Goal: Task Accomplishment & Management: Manage account settings

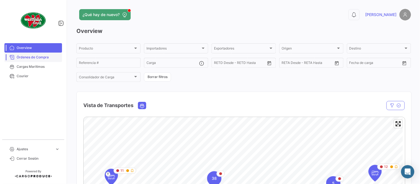
click at [42, 58] on span "Órdenes de Compra" at bounding box center [38, 57] width 43 height 5
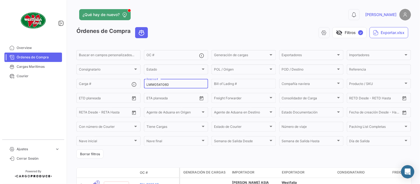
click at [163, 88] on div "LMM0541060 Reserva #" at bounding box center [176, 83] width 59 height 11
click at [163, 86] on input "LMM0541060" at bounding box center [176, 85] width 59 height 4
paste input "PEXF2534211"
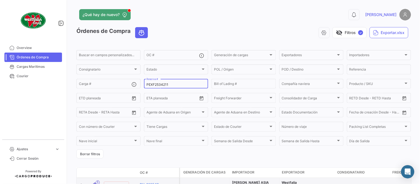
type input "PEXF2534211"
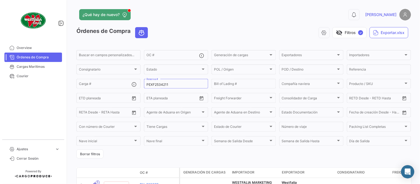
click at [178, 21] on app-header "¿Qué hay de nuevo? 0 [PERSON_NAME]" at bounding box center [243, 18] width 335 height 18
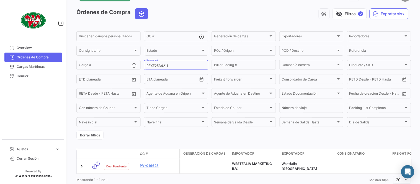
scroll to position [38, 0]
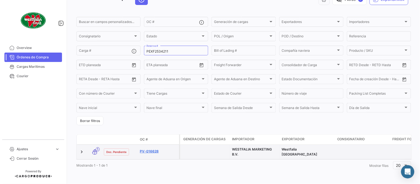
click at [152, 149] on link "PV-016628" at bounding box center [158, 151] width 37 height 5
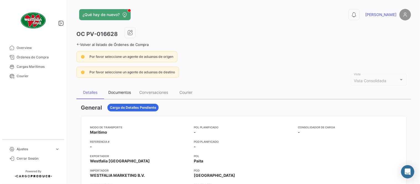
click at [121, 90] on div "Documentos" at bounding box center [119, 92] width 23 height 5
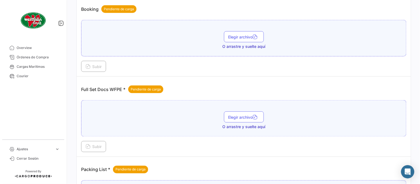
scroll to position [223, 0]
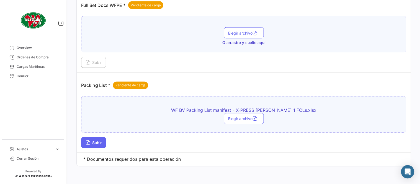
click at [97, 144] on span "Subir" at bounding box center [94, 143] width 16 height 5
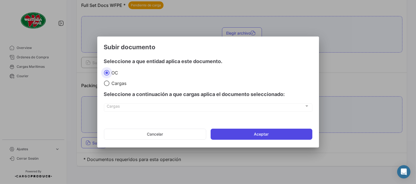
click at [239, 132] on button "Aceptar" at bounding box center [262, 134] width 102 height 11
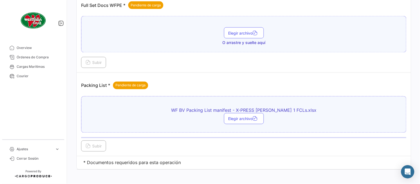
scroll to position [162, 0]
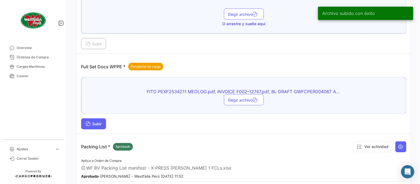
click at [101, 128] on button "Subir" at bounding box center [93, 124] width 25 height 11
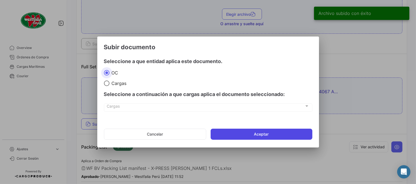
click at [253, 132] on button "Aceptar" at bounding box center [262, 134] width 102 height 11
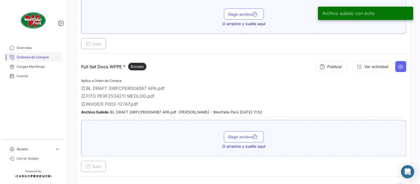
click at [29, 54] on link "Órdenes de Compra" at bounding box center [33, 57] width 58 height 9
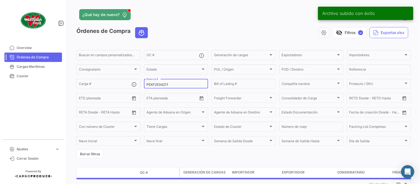
click at [179, 87] on div "PEXF2534211 Reserva #" at bounding box center [176, 83] width 59 height 11
click at [175, 86] on input "PEXF2534211" at bounding box center [176, 85] width 59 height 4
paste input "11100440"
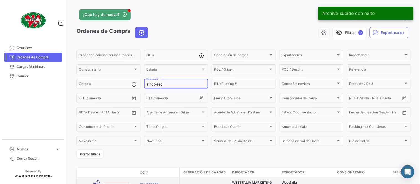
type input "11100440"
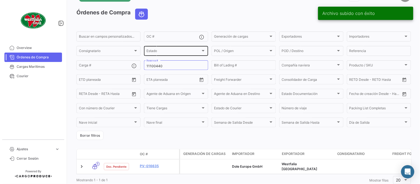
scroll to position [35, 0]
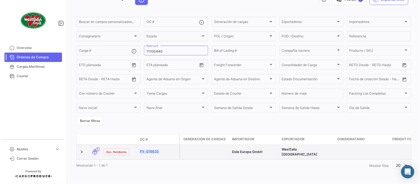
click at [150, 149] on link "PV-016635" at bounding box center [158, 151] width 37 height 5
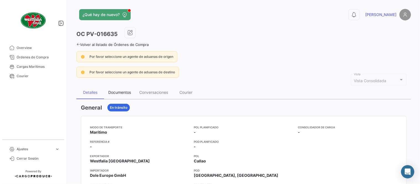
click at [122, 93] on div "Documentos" at bounding box center [119, 92] width 23 height 5
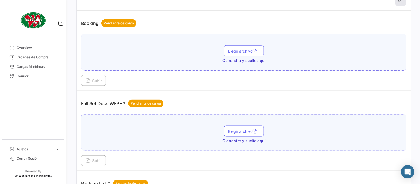
scroll to position [223, 0]
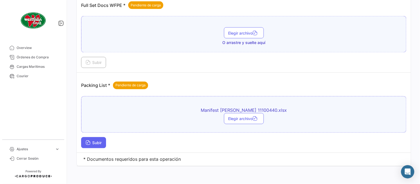
click at [92, 146] on button "Subir" at bounding box center [93, 142] width 25 height 11
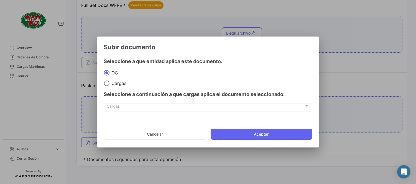
click at [249, 141] on mat-dialog-actions "Cancelar Aceptar" at bounding box center [208, 134] width 208 height 19
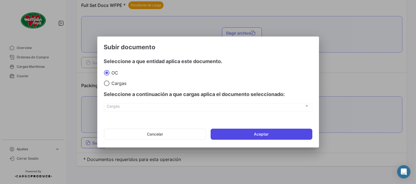
click at [248, 135] on button "Aceptar" at bounding box center [262, 134] width 102 height 11
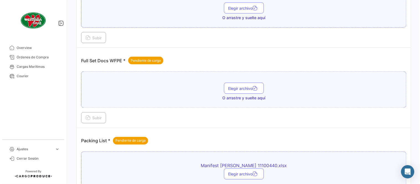
scroll to position [162, 0]
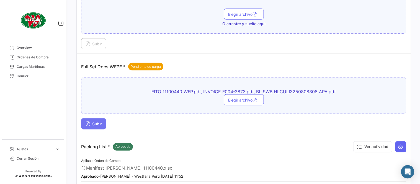
click at [93, 122] on span "Subir" at bounding box center [94, 124] width 16 height 5
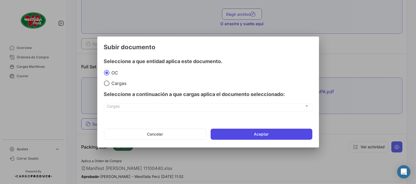
click at [265, 133] on button "Aceptar" at bounding box center [262, 134] width 102 height 11
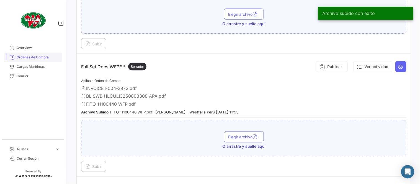
click at [33, 61] on link "Órdenes de Compra" at bounding box center [33, 57] width 58 height 9
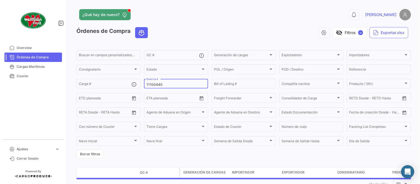
click at [163, 85] on input "11100440" at bounding box center [176, 85] width 59 height 4
paste input "9305143"
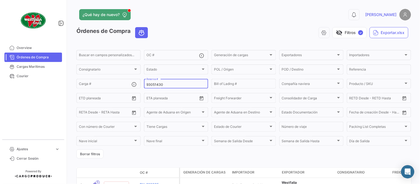
type input "93051430"
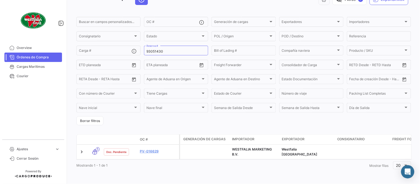
scroll to position [38, 0]
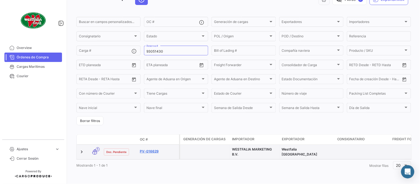
click at [148, 149] on link "PV-016629" at bounding box center [158, 151] width 37 height 5
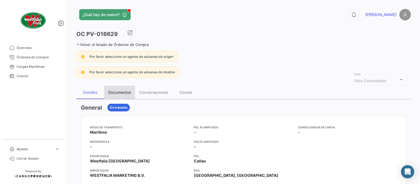
click at [128, 91] on div "Documentos" at bounding box center [119, 92] width 31 height 13
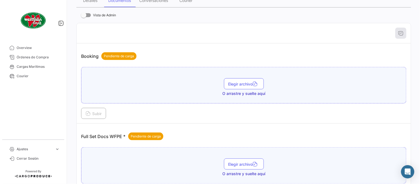
scroll to position [223, 0]
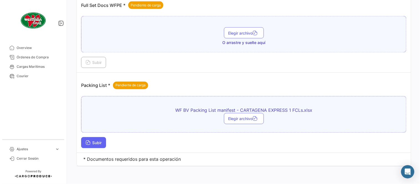
click at [97, 146] on button "Subir" at bounding box center [93, 142] width 25 height 11
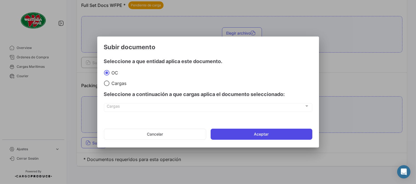
click at [275, 129] on button "Aceptar" at bounding box center [262, 134] width 102 height 11
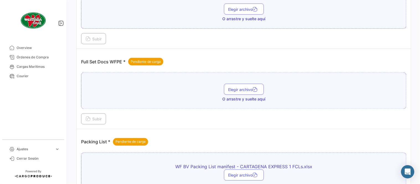
scroll to position [162, 0]
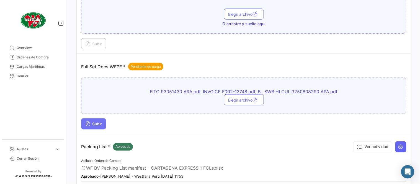
click at [98, 129] on button "Subir" at bounding box center [93, 124] width 25 height 11
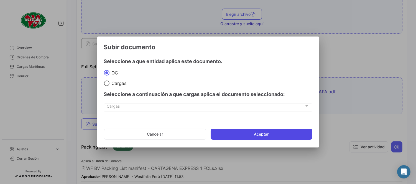
click at [231, 130] on button "Aceptar" at bounding box center [262, 134] width 102 height 11
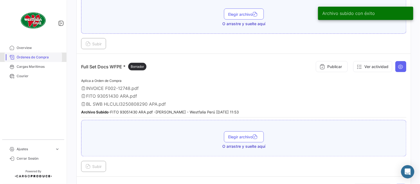
click at [42, 57] on span "Órdenes de Compra" at bounding box center [38, 57] width 43 height 5
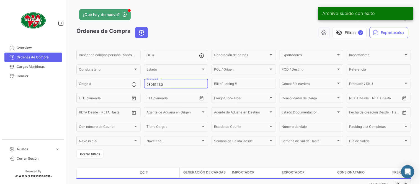
click at [172, 83] on input "93051430" at bounding box center [176, 85] width 59 height 4
paste input "34935005"
type input "34935005"
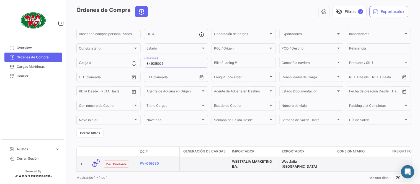
scroll to position [38, 0]
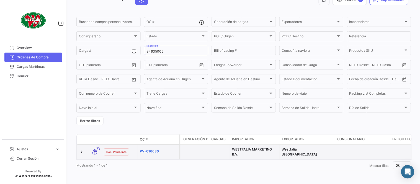
click at [150, 149] on link "PV-016630" at bounding box center [158, 151] width 37 height 5
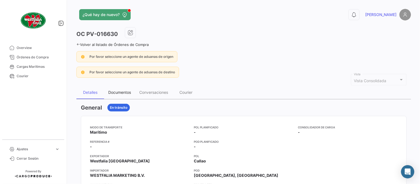
click at [116, 93] on div "Documentos" at bounding box center [119, 92] width 23 height 5
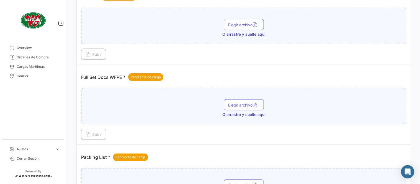
scroll to position [223, 0]
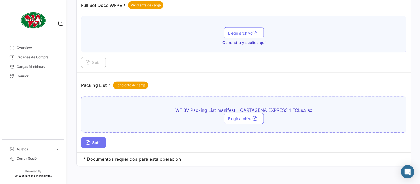
click at [94, 141] on span "Subir" at bounding box center [94, 143] width 16 height 5
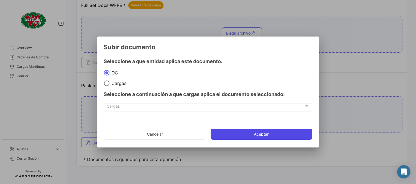
click at [238, 139] on button "Aceptar" at bounding box center [262, 134] width 102 height 11
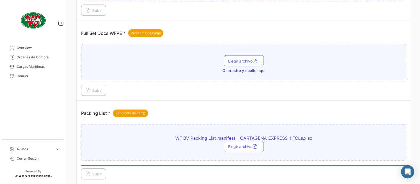
scroll to position [162, 0]
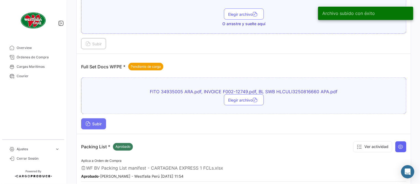
click at [101, 126] on span "Subir" at bounding box center [94, 124] width 16 height 5
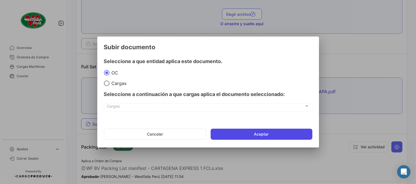
click at [270, 131] on button "Aceptar" at bounding box center [262, 134] width 102 height 11
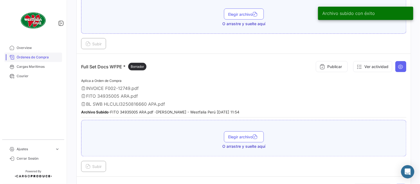
click at [29, 53] on link "Órdenes de Compra" at bounding box center [33, 57] width 58 height 9
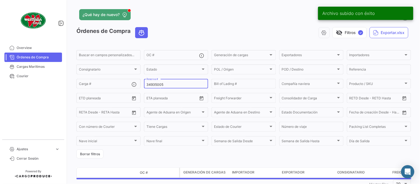
click at [154, 83] on input "34935005" at bounding box center [176, 85] width 59 height 4
paste input "3416263"
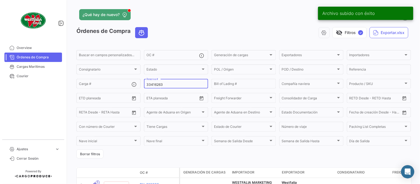
type input "33416263"
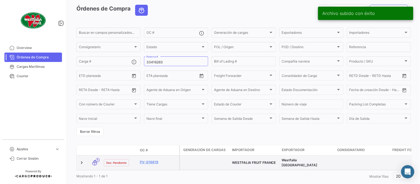
scroll to position [35, 0]
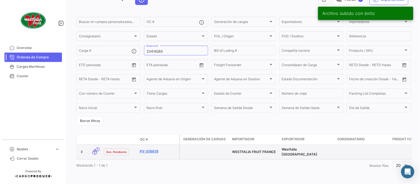
click at [150, 149] on link "PV-016619" at bounding box center [158, 151] width 37 height 5
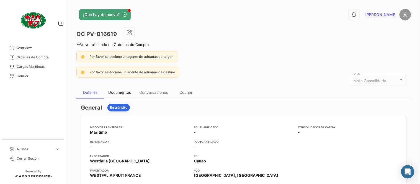
click at [123, 90] on div "Documentos" at bounding box center [119, 92] width 23 height 5
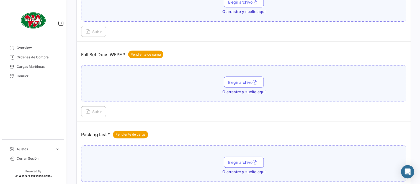
scroll to position [223, 0]
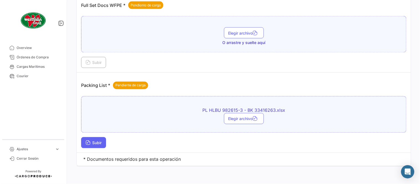
click at [91, 144] on span "Subir" at bounding box center [94, 143] width 16 height 5
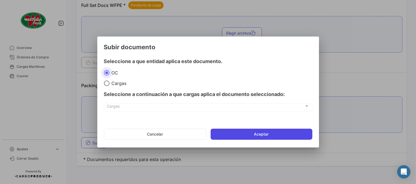
click at [262, 134] on button "Aceptar" at bounding box center [262, 134] width 102 height 11
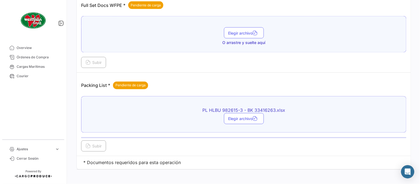
scroll to position [131, 0]
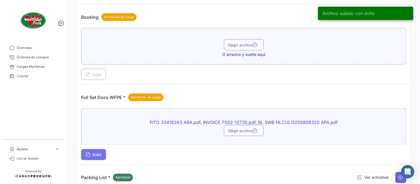
click at [93, 154] on span "Subir" at bounding box center [94, 155] width 16 height 5
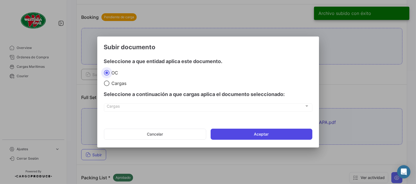
click at [211, 137] on button "Aceptar" at bounding box center [262, 134] width 102 height 11
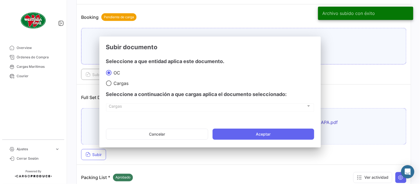
click at [225, 134] on button "Elegir archivo" at bounding box center [244, 130] width 40 height 11
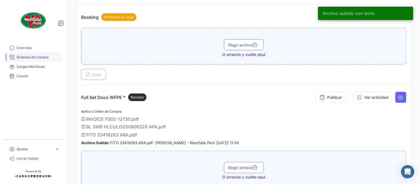
click at [44, 57] on span "Órdenes de Compra" at bounding box center [38, 57] width 43 height 5
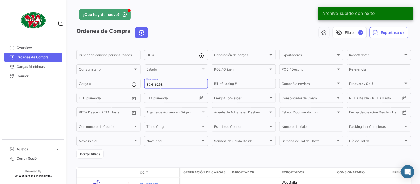
click at [177, 80] on div "33416263 Reserva #" at bounding box center [176, 83] width 59 height 11
click at [179, 81] on div "33416263 Reserva #" at bounding box center [176, 83] width 59 height 11
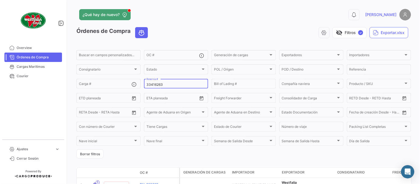
click at [180, 84] on input "33416263" at bounding box center [176, 85] width 59 height 4
paste input "51544876"
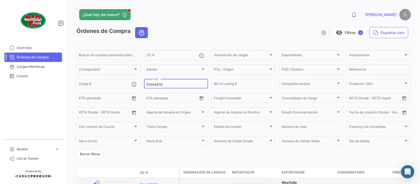
type input "51544876"
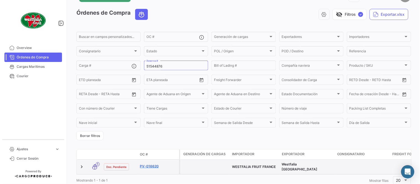
scroll to position [35, 0]
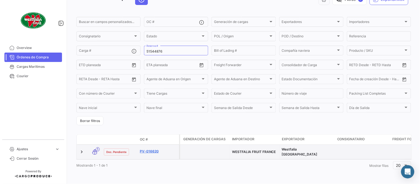
click at [152, 149] on link "PV-016620" at bounding box center [158, 151] width 37 height 5
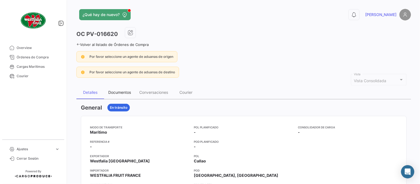
click at [118, 95] on div "Documentos" at bounding box center [119, 92] width 31 height 13
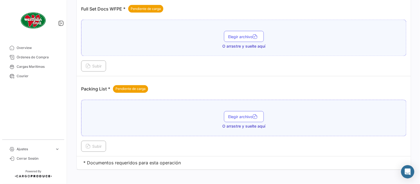
scroll to position [223, 0]
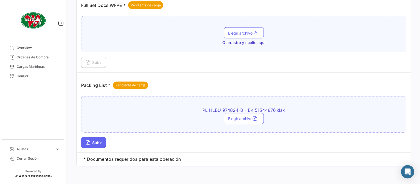
click at [101, 144] on span "Subir" at bounding box center [94, 143] width 16 height 5
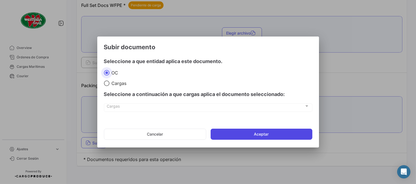
click at [270, 134] on button "Aceptar" at bounding box center [262, 134] width 102 height 11
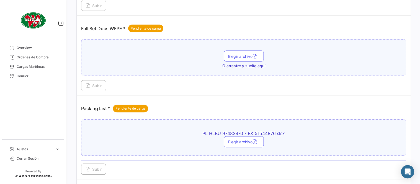
scroll to position [131, 0]
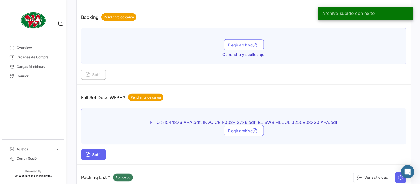
click at [101, 153] on span "Subir" at bounding box center [94, 155] width 16 height 5
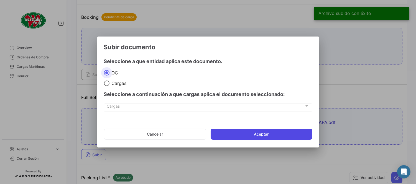
click at [273, 134] on button "Aceptar" at bounding box center [262, 134] width 102 height 11
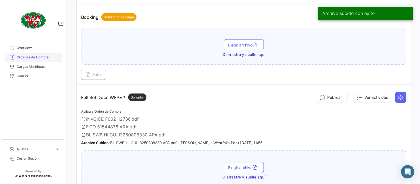
click at [48, 55] on span "Órdenes de Compra" at bounding box center [38, 57] width 43 height 5
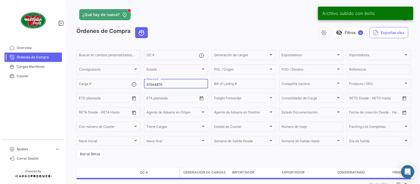
click at [175, 83] on input "51544876" at bounding box center [176, 85] width 59 height 4
paste input "31209917"
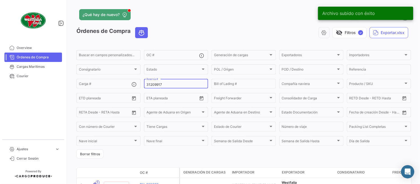
type input "31209917"
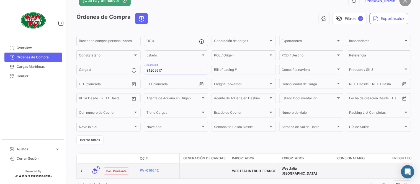
scroll to position [35, 0]
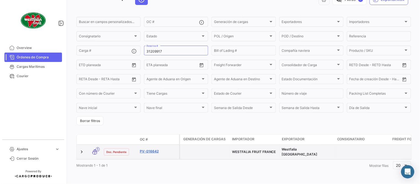
click at [150, 149] on link "PV-016642" at bounding box center [158, 151] width 37 height 5
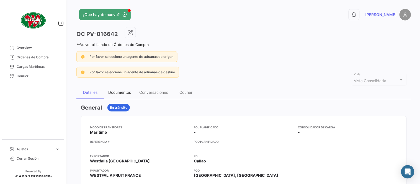
click at [124, 93] on div "Documentos" at bounding box center [119, 92] width 23 height 5
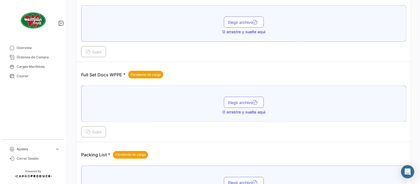
scroll to position [223, 0]
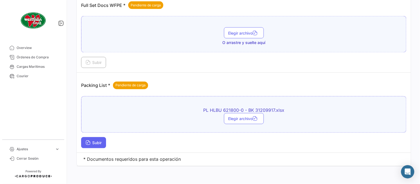
click at [101, 140] on button "Subir" at bounding box center [93, 142] width 25 height 11
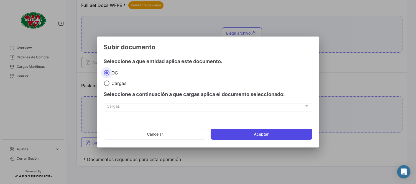
click at [264, 132] on button "Aceptar" at bounding box center [262, 134] width 102 height 11
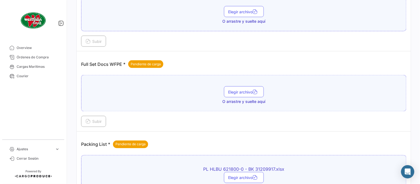
scroll to position [162, 0]
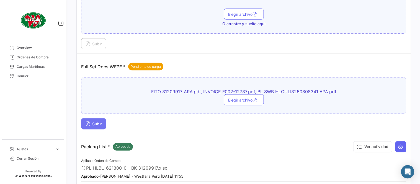
click at [88, 126] on icon at bounding box center [88, 124] width 5 height 5
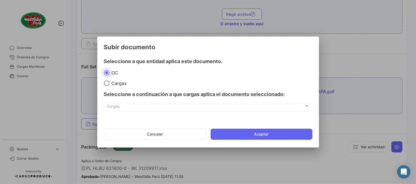
click at [297, 128] on mat-dialog-actions "Cancelar Aceptar" at bounding box center [208, 134] width 208 height 19
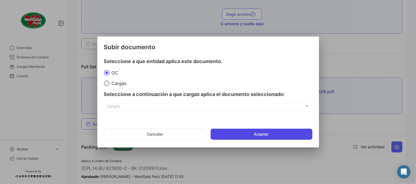
click at [298, 131] on button "Aceptar" at bounding box center [262, 134] width 102 height 11
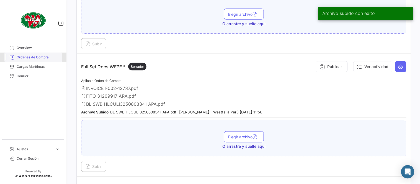
click at [48, 57] on span "Órdenes de Compra" at bounding box center [38, 57] width 43 height 5
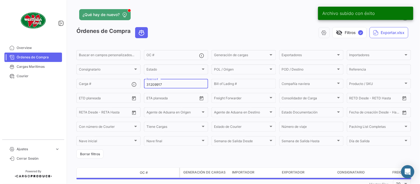
click at [164, 84] on input "31209917" at bounding box center [176, 85] width 59 height 4
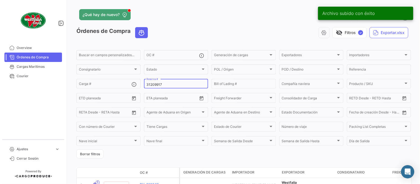
paste input "18197462"
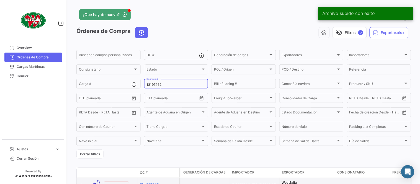
type input "18197462"
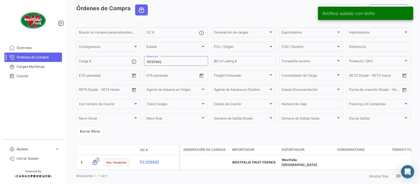
scroll to position [35, 0]
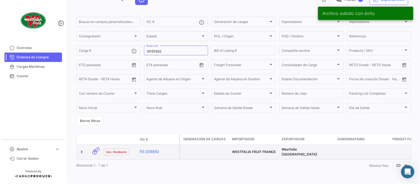
click at [149, 150] on div "PV-016643" at bounding box center [158, 152] width 37 height 6
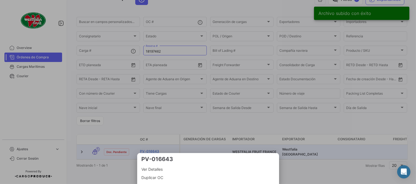
click at [149, 147] on div at bounding box center [208, 92] width 416 height 184
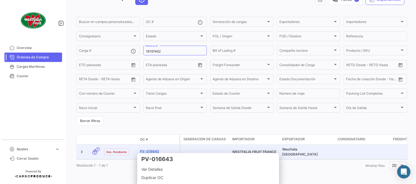
click at [149, 149] on link "PV-016643" at bounding box center [158, 151] width 37 height 5
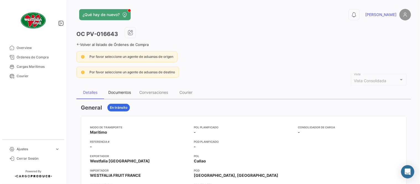
click at [127, 93] on div "Documentos" at bounding box center [119, 92] width 23 height 5
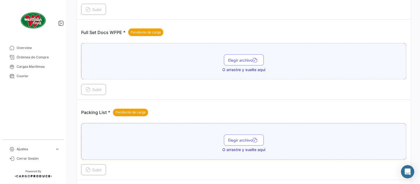
scroll to position [223, 0]
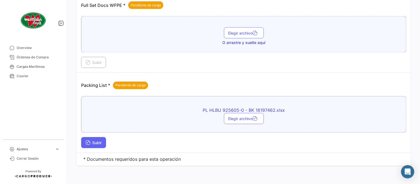
click at [101, 144] on span "Subir" at bounding box center [94, 143] width 16 height 5
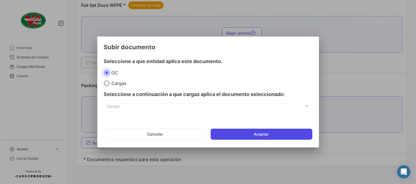
click at [241, 136] on button "Aceptar" at bounding box center [262, 134] width 102 height 11
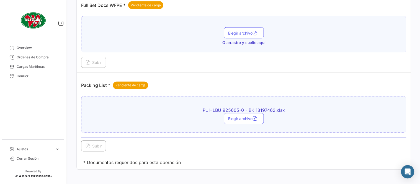
scroll to position [162, 0]
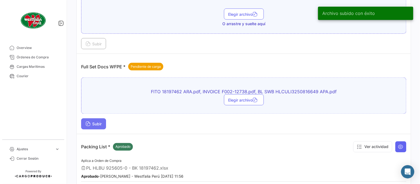
click at [99, 126] on button "Subir" at bounding box center [93, 124] width 25 height 11
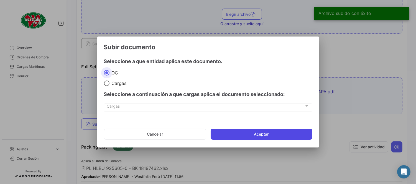
click at [274, 138] on button "Aceptar" at bounding box center [262, 134] width 102 height 11
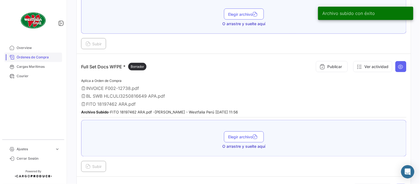
click at [45, 55] on span "Órdenes de Compra" at bounding box center [38, 57] width 43 height 5
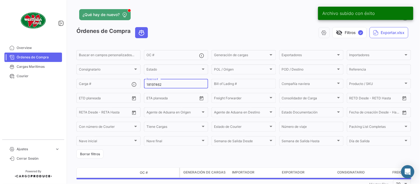
click at [155, 84] on input "18197462" at bounding box center [176, 85] width 59 height 4
paste input "31556559"
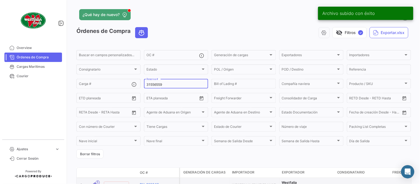
type input "31556559"
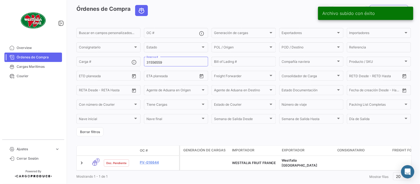
scroll to position [35, 0]
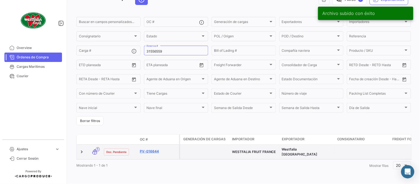
click at [151, 149] on link "PV-016644" at bounding box center [158, 151] width 37 height 5
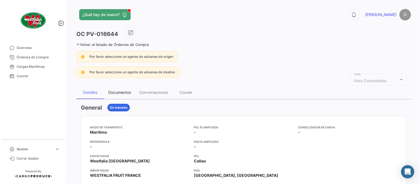
click at [122, 95] on div "Documentos" at bounding box center [119, 92] width 31 height 13
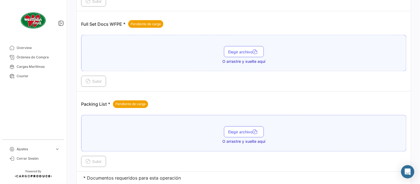
scroll to position [223, 0]
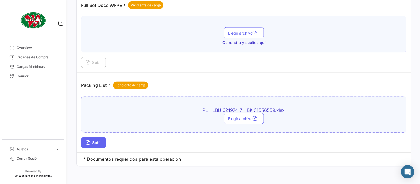
click at [94, 143] on span "Subir" at bounding box center [94, 143] width 16 height 5
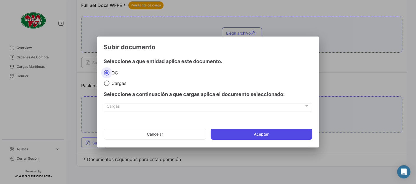
click at [237, 131] on button "Aceptar" at bounding box center [262, 134] width 102 height 11
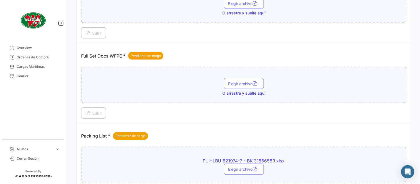
scroll to position [162, 0]
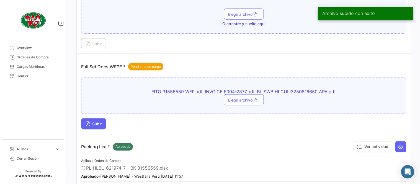
click at [101, 125] on span "Subir" at bounding box center [94, 124] width 16 height 5
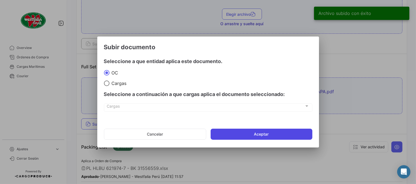
click at [233, 136] on button "Aceptar" at bounding box center [262, 134] width 102 height 11
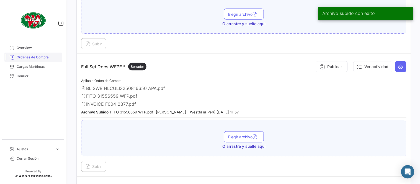
click at [27, 58] on span "Órdenes de Compra" at bounding box center [38, 57] width 43 height 5
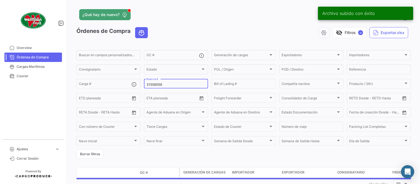
click at [158, 83] on input "31556559" at bounding box center [176, 85] width 59 height 4
paste input "90126244"
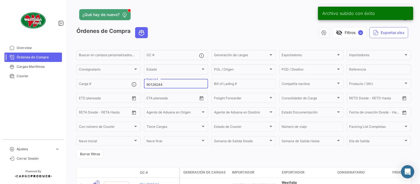
type input "90126244"
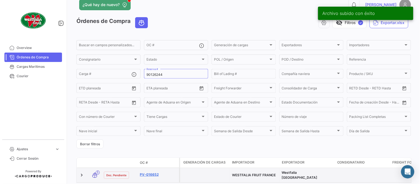
scroll to position [35, 0]
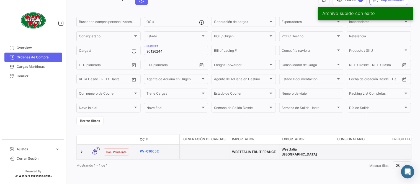
click at [154, 149] on link "PV-016652" at bounding box center [158, 151] width 37 height 5
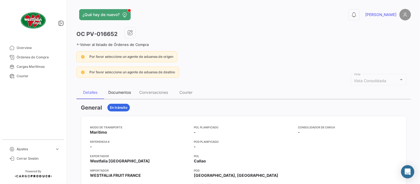
click at [122, 96] on div "Documentos" at bounding box center [119, 92] width 31 height 13
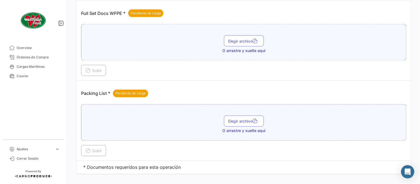
scroll to position [223, 0]
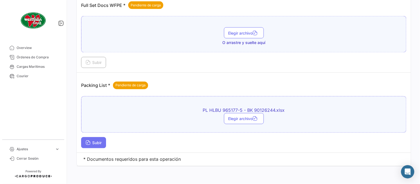
click at [102, 142] on span "Subir" at bounding box center [94, 143] width 16 height 5
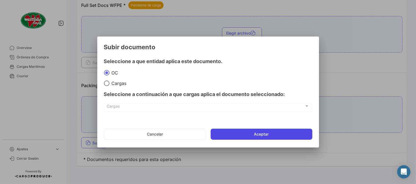
click at [239, 138] on button "Aceptar" at bounding box center [262, 134] width 102 height 11
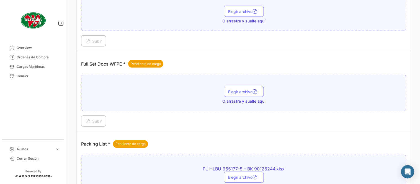
scroll to position [162, 0]
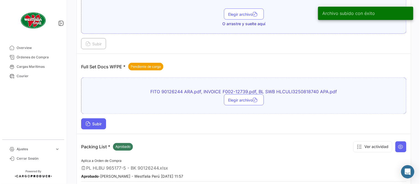
click at [104, 126] on button "Subir" at bounding box center [93, 124] width 25 height 11
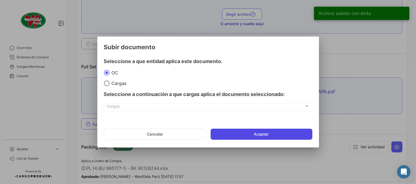
click at [251, 138] on button "Aceptar" at bounding box center [262, 134] width 102 height 11
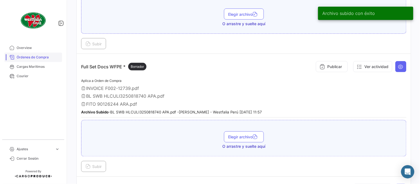
click at [42, 56] on span "Órdenes de Compra" at bounding box center [38, 57] width 43 height 5
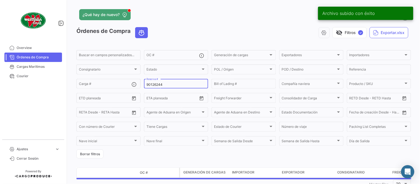
click at [156, 85] on input "90126244" at bounding box center [176, 85] width 59 height 4
paste input "3441487"
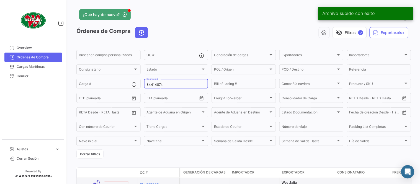
type input "34414874"
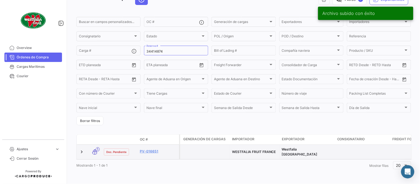
scroll to position [35, 0]
click at [145, 149] on link "PV-016651" at bounding box center [158, 151] width 37 height 5
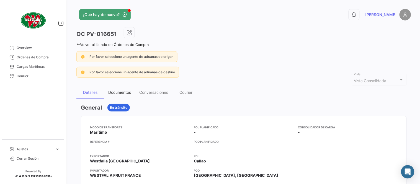
click at [117, 88] on div "Documentos" at bounding box center [119, 92] width 31 height 13
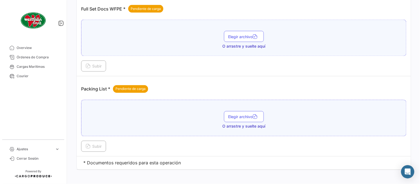
scroll to position [223, 0]
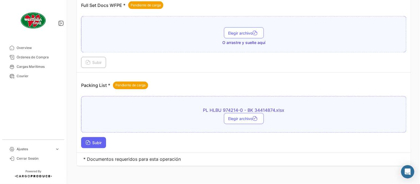
click at [88, 142] on icon at bounding box center [88, 143] width 5 height 5
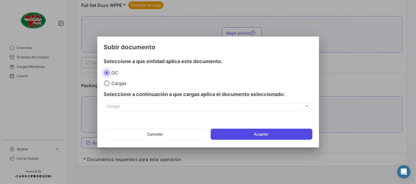
click at [244, 135] on button "Aceptar" at bounding box center [262, 134] width 102 height 11
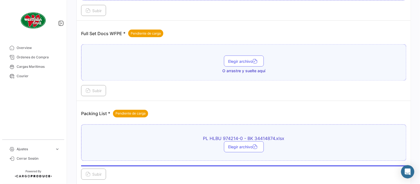
scroll to position [131, 0]
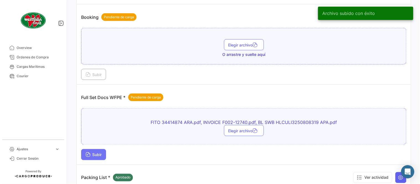
click at [95, 154] on span "Subir" at bounding box center [94, 155] width 16 height 5
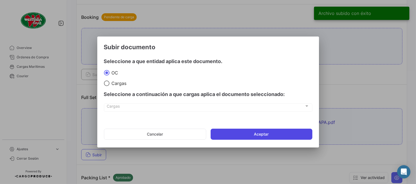
click at [257, 131] on button "Aceptar" at bounding box center [262, 134] width 102 height 11
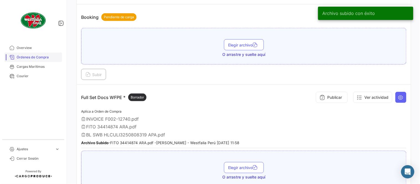
click at [37, 54] on link "Órdenes de Compra" at bounding box center [33, 57] width 58 height 9
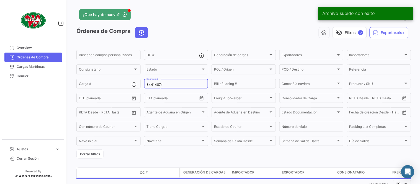
click at [166, 83] on input "34414874" at bounding box center [176, 85] width 59 height 4
paste input "12859198"
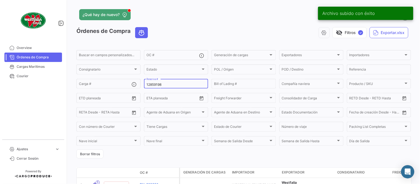
type input "12859198"
click at [188, 29] on div "visibility_off Filtros ✓ Exportar.xlsx" at bounding box center [281, 32] width 259 height 11
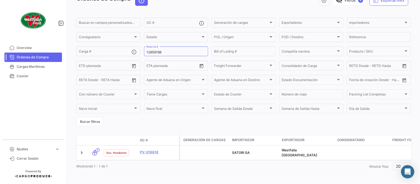
scroll to position [35, 0]
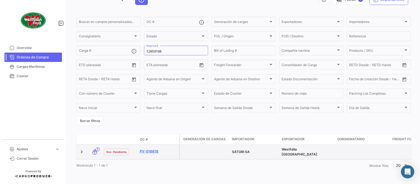
click at [154, 149] on link "PV-016618" at bounding box center [158, 151] width 37 height 5
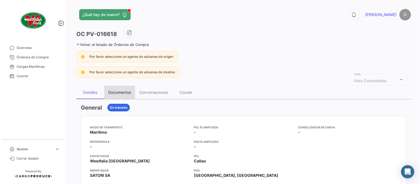
click at [122, 93] on div "Documentos" at bounding box center [119, 92] width 23 height 5
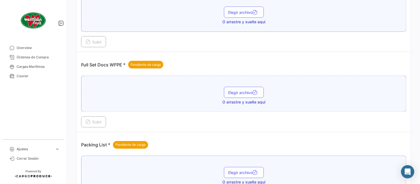
scroll to position [223, 0]
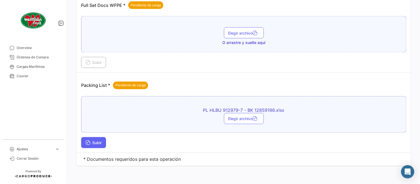
click at [96, 143] on span "Subir" at bounding box center [94, 143] width 16 height 5
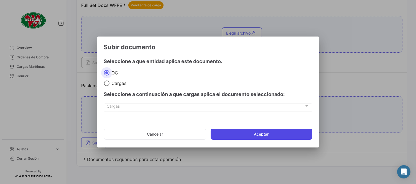
click at [243, 136] on button "Aceptar" at bounding box center [262, 134] width 102 height 11
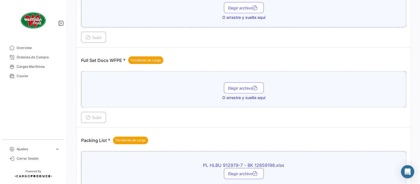
scroll to position [162, 0]
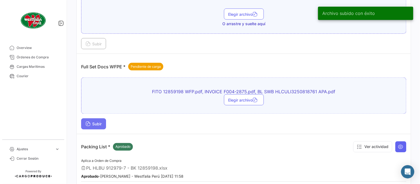
click at [96, 126] on span "Subir" at bounding box center [94, 124] width 16 height 5
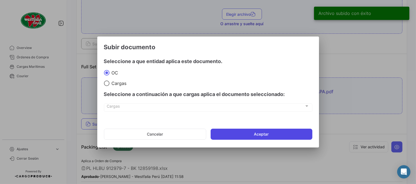
click at [251, 136] on button "Aceptar" at bounding box center [262, 134] width 102 height 11
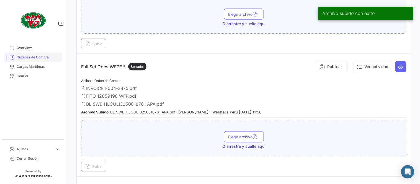
click at [37, 62] on link "Órdenes de Compra" at bounding box center [33, 57] width 58 height 9
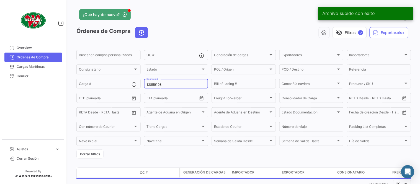
click at [164, 84] on input "12859198" at bounding box center [176, 85] width 59 height 4
paste input "93313713"
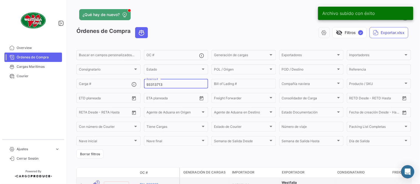
type input "93313713"
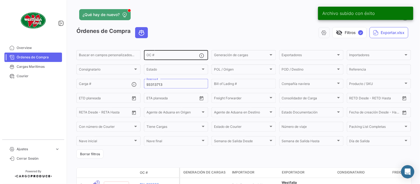
drag, startPoint x: 165, startPoint y: 36, endPoint x: 166, endPoint y: 52, distance: 15.8
click at [165, 36] on div "visibility_off Filtros ✓ Exportar.xlsx" at bounding box center [281, 32] width 259 height 11
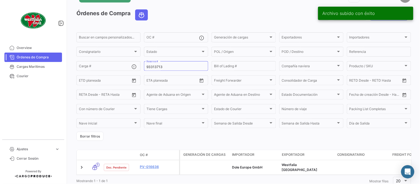
scroll to position [35, 0]
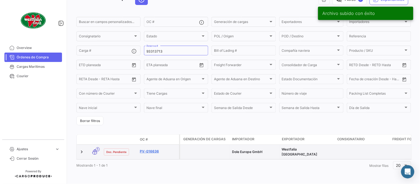
click at [155, 149] on link "PV-016636" at bounding box center [158, 151] width 37 height 5
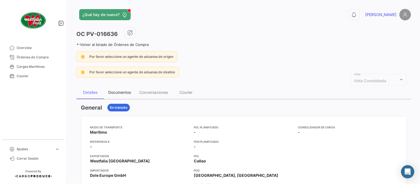
click at [118, 92] on div "Documentos" at bounding box center [119, 92] width 23 height 5
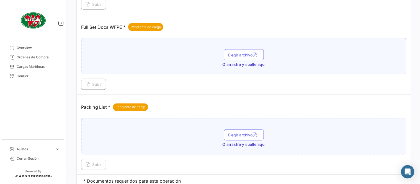
scroll to position [223, 0]
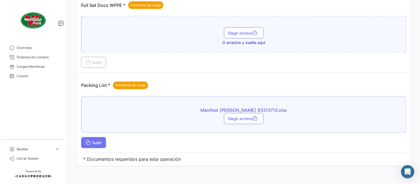
click at [95, 144] on span "Subir" at bounding box center [94, 143] width 16 height 5
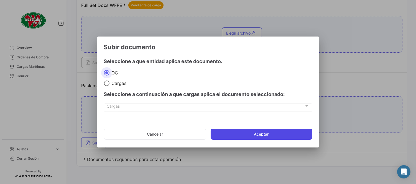
click at [229, 134] on button "Aceptar" at bounding box center [262, 134] width 102 height 11
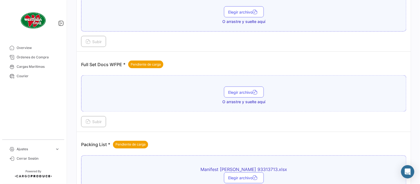
scroll to position [162, 0]
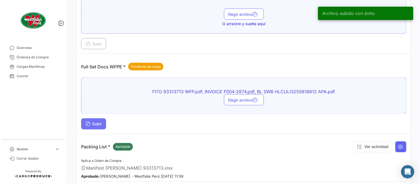
click at [97, 125] on span "Subir" at bounding box center [94, 124] width 16 height 5
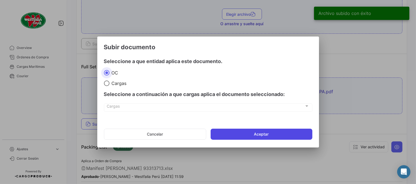
click at [266, 132] on button "Aceptar" at bounding box center [262, 134] width 102 height 11
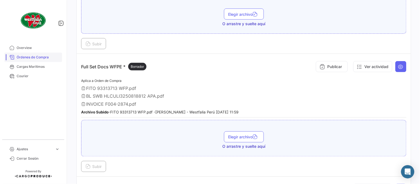
click at [38, 54] on link "Órdenes de Compra" at bounding box center [33, 57] width 58 height 9
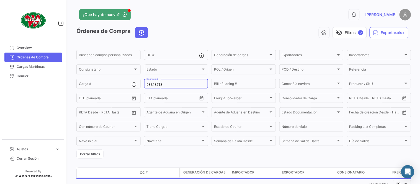
click at [167, 84] on input "93313713" at bounding box center [176, 85] width 59 height 4
paste input "15719021"
type input "15719021"
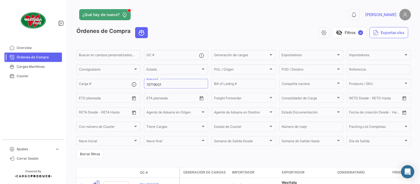
click at [175, 34] on div "visibility_off Filtros ✓ Exportar.xlsx" at bounding box center [281, 32] width 259 height 11
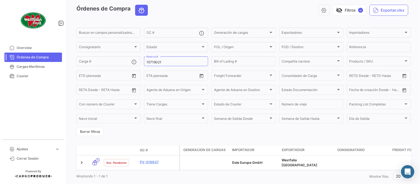
scroll to position [35, 0]
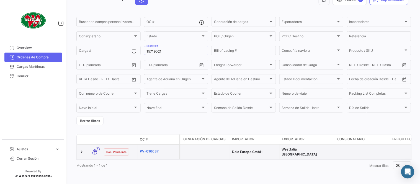
click at [148, 149] on link "PV-016637" at bounding box center [158, 151] width 37 height 5
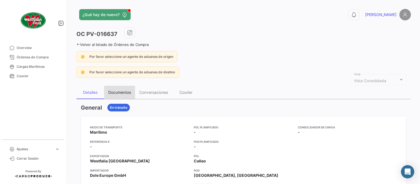
click at [122, 92] on div "Documentos" at bounding box center [119, 92] width 23 height 5
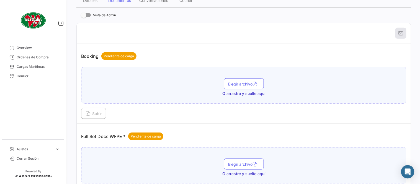
scroll to position [223, 0]
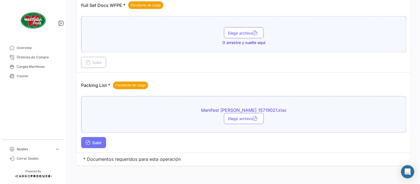
click at [93, 142] on span "Subir" at bounding box center [94, 143] width 16 height 5
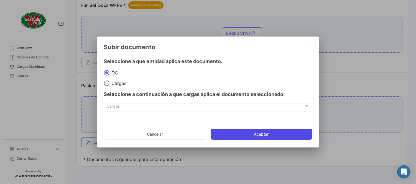
click at [234, 134] on button "Aceptar" at bounding box center [262, 134] width 102 height 11
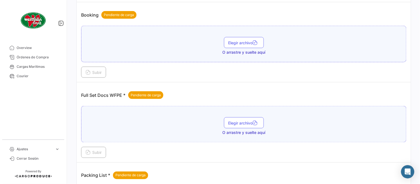
scroll to position [131, 0]
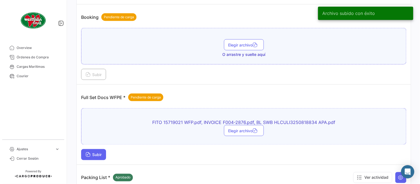
click at [83, 160] on button "Subir" at bounding box center [93, 154] width 25 height 11
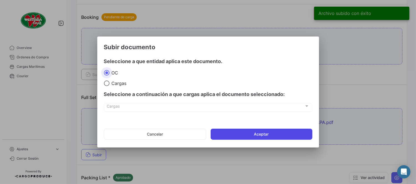
click at [252, 139] on button "Aceptar" at bounding box center [262, 134] width 102 height 11
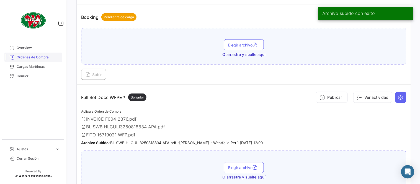
click at [39, 58] on span "Órdenes de Compra" at bounding box center [38, 57] width 43 height 5
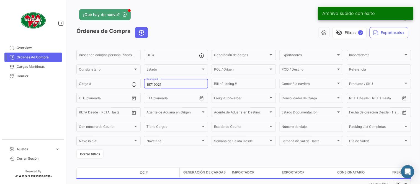
click at [161, 81] on div "15719021 Reserva #" at bounding box center [176, 83] width 59 height 11
click at [163, 83] on input "15719021" at bounding box center [176, 85] width 59 height 4
paste input "26755782"
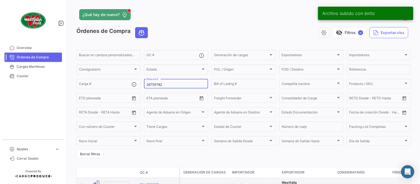
type input "26755782"
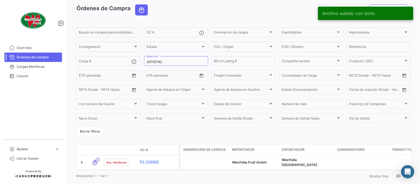
scroll to position [35, 0]
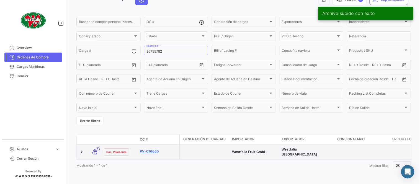
click at [151, 149] on link "PV-016665" at bounding box center [158, 151] width 37 height 5
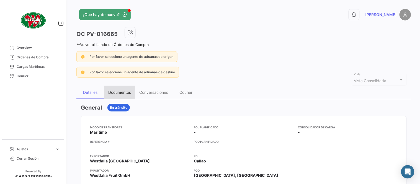
click at [122, 93] on div "Documentos" at bounding box center [119, 92] width 23 height 5
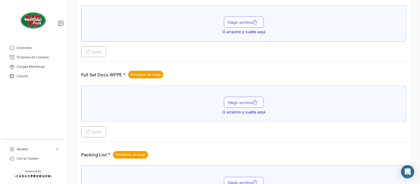
scroll to position [223, 0]
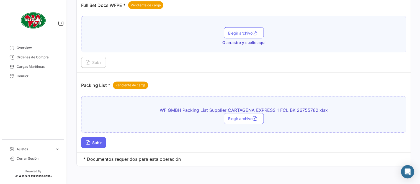
click at [98, 142] on span "Subir" at bounding box center [94, 143] width 16 height 5
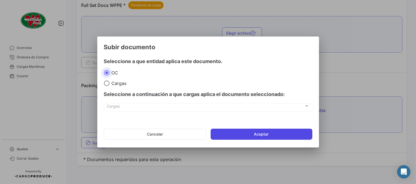
click at [245, 134] on button "Aceptar" at bounding box center [262, 134] width 102 height 11
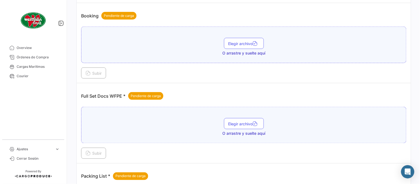
scroll to position [131, 0]
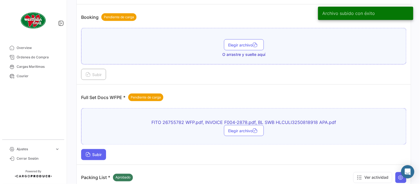
click at [99, 157] on button "Subir" at bounding box center [93, 154] width 25 height 11
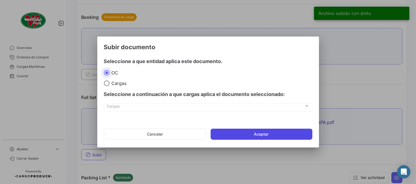
click at [234, 137] on button "Aceptar" at bounding box center [262, 134] width 102 height 11
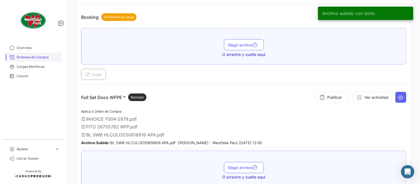
click at [45, 57] on span "Órdenes de Compra" at bounding box center [38, 57] width 43 height 5
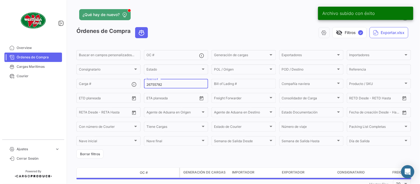
click at [161, 84] on input "26755782" at bounding box center [176, 85] width 59 height 4
paste input "LMM0541030"
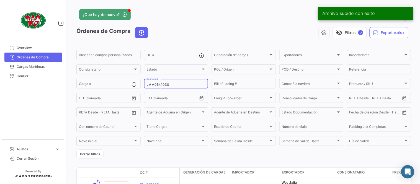
type input "LMM0541030"
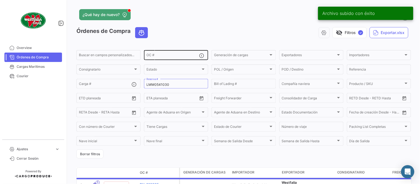
drag, startPoint x: 167, startPoint y: 29, endPoint x: 177, endPoint y: 52, distance: 25.6
click at [167, 29] on div "visibility_off Filtros ✓ Exportar.xlsx" at bounding box center [281, 32] width 259 height 11
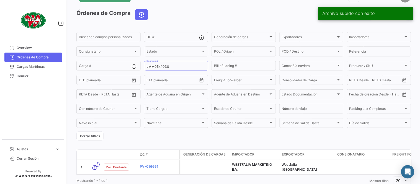
scroll to position [35, 0]
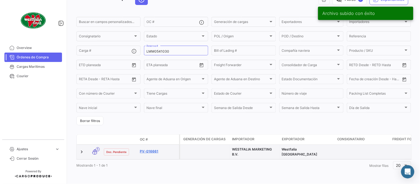
click at [154, 149] on link "PV-016661" at bounding box center [158, 151] width 37 height 5
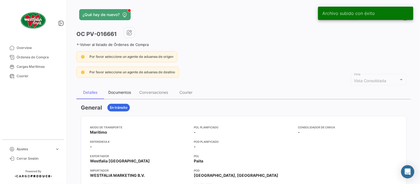
click at [126, 93] on div "Documentos" at bounding box center [119, 92] width 23 height 5
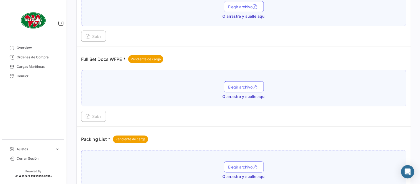
scroll to position [223, 0]
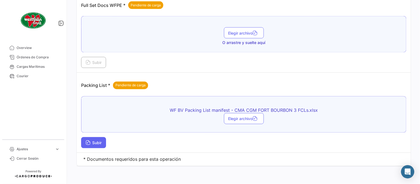
click at [99, 145] on button "Subir" at bounding box center [93, 142] width 25 height 11
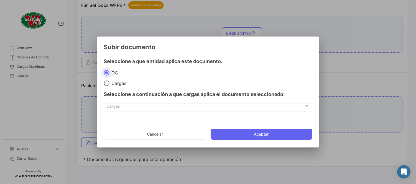
drag, startPoint x: 228, startPoint y: 141, endPoint x: 228, endPoint y: 136, distance: 5.0
click at [228, 141] on mat-dialog-actions "Cancelar Aceptar" at bounding box center [208, 134] width 208 height 19
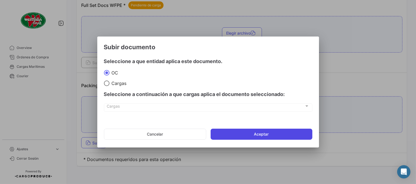
click at [228, 136] on button "Aceptar" at bounding box center [262, 134] width 102 height 11
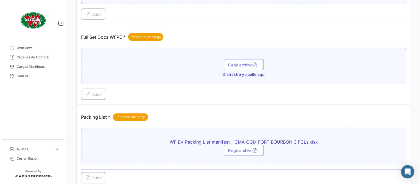
scroll to position [162, 0]
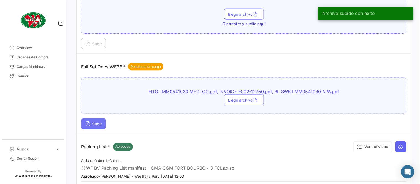
click at [98, 126] on span "Subir" at bounding box center [94, 124] width 16 height 5
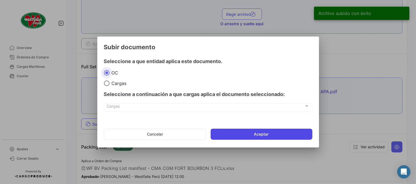
click at [256, 131] on button "Aceptar" at bounding box center [262, 134] width 102 height 11
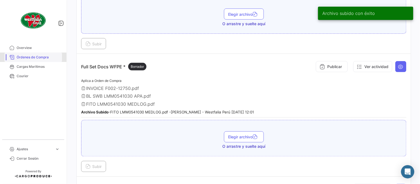
click at [43, 55] on span "Órdenes de Compra" at bounding box center [38, 57] width 43 height 5
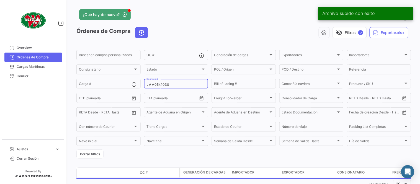
click at [170, 83] on input "LMM0541030" at bounding box center [176, 85] width 59 height 4
paste input "6"
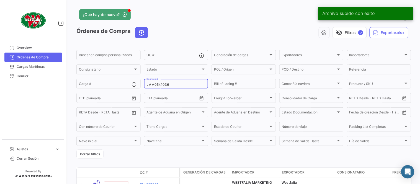
type input "LMM0541036"
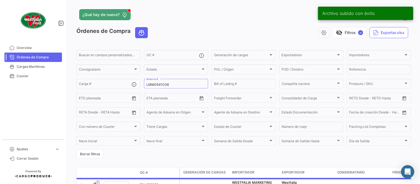
click at [179, 30] on div "visibility_off Filtros ✓ Exportar.xlsx" at bounding box center [281, 32] width 259 height 11
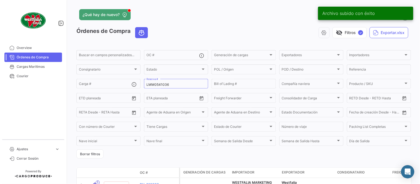
scroll to position [38, 0]
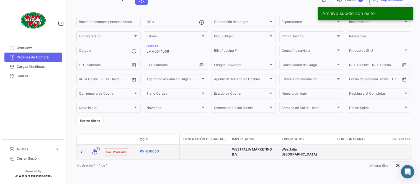
click at [148, 149] on link "PV-016663" at bounding box center [158, 151] width 37 height 5
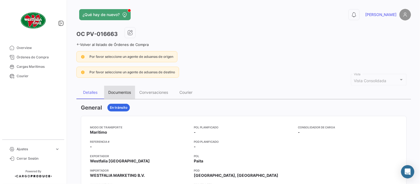
click at [118, 93] on div "Documentos" at bounding box center [119, 92] width 23 height 5
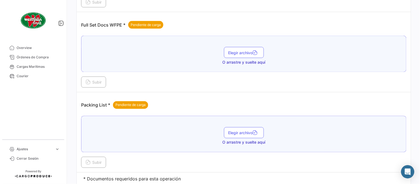
scroll to position [223, 0]
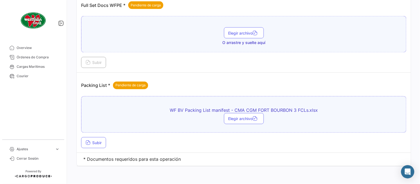
click at [96, 137] on div "WF BV Packing List manifest - CMA CGM FORT BOURBON 3 FCLs.xlsx Elegir archivo S…" at bounding box center [244, 122] width 326 height 52
click at [102, 143] on span "Subir" at bounding box center [94, 143] width 16 height 5
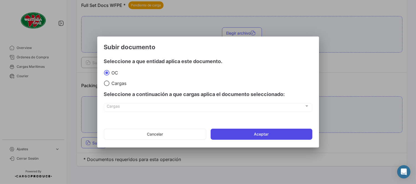
click at [238, 132] on button "Aceptar" at bounding box center [262, 134] width 102 height 11
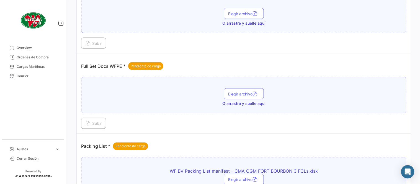
scroll to position [162, 0]
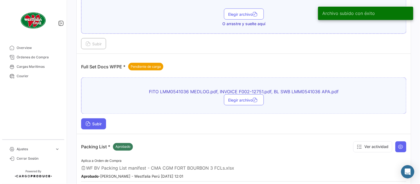
click at [102, 125] on span "Subir" at bounding box center [94, 124] width 16 height 5
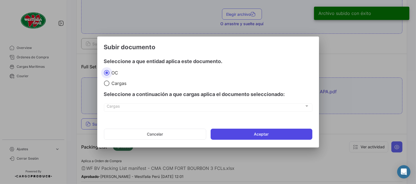
click at [257, 132] on button "Aceptar" at bounding box center [262, 134] width 102 height 11
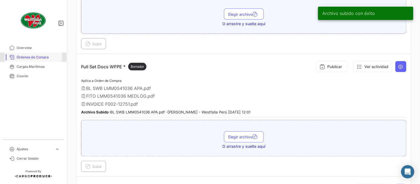
click at [44, 56] on span "Órdenes de Compra" at bounding box center [38, 57] width 43 height 5
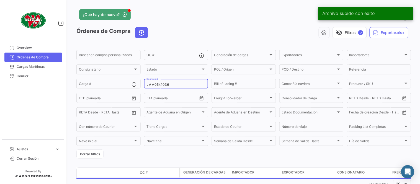
click at [171, 85] on input "LMM0541036" at bounding box center [176, 85] width 59 height 4
paste input "4"
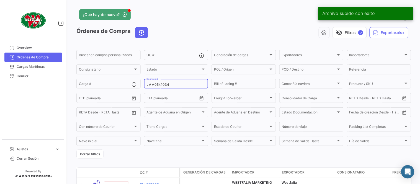
type input "LMM0541034"
click at [177, 34] on div "visibility_off Filtros ✓ Exportar.xlsx" at bounding box center [281, 32] width 259 height 11
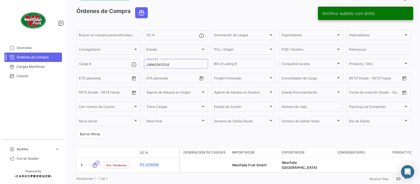
scroll to position [35, 0]
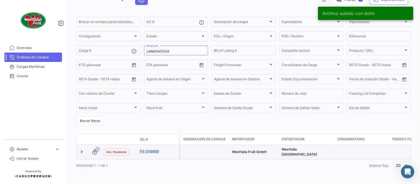
click at [150, 149] on link "PV-016666" at bounding box center [158, 151] width 37 height 5
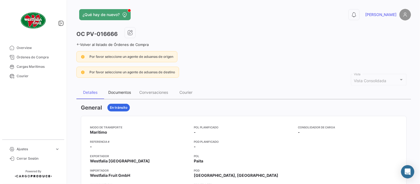
click at [122, 90] on div "Documentos" at bounding box center [119, 92] width 23 height 5
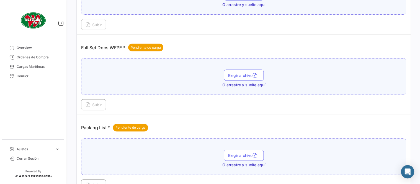
scroll to position [223, 0]
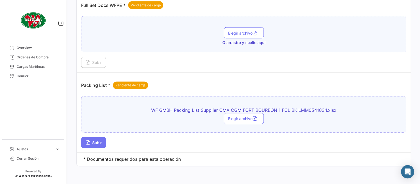
click at [97, 142] on span "Subir" at bounding box center [94, 143] width 16 height 5
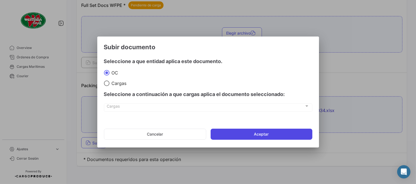
click at [235, 136] on button "Aceptar" at bounding box center [262, 134] width 102 height 11
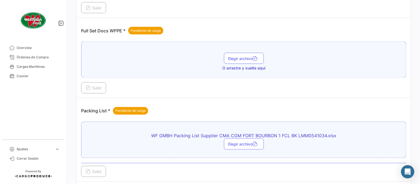
scroll to position [162, 0]
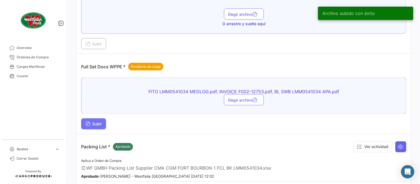
click at [98, 125] on span "Subir" at bounding box center [94, 124] width 16 height 5
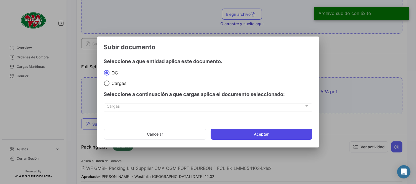
drag, startPoint x: 266, startPoint y: 132, endPoint x: 256, endPoint y: 131, distance: 10.2
click at [266, 133] on button "Aceptar" at bounding box center [262, 134] width 102 height 11
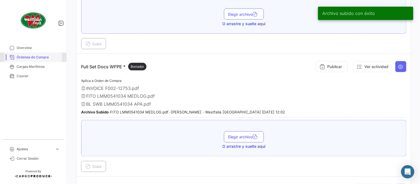
click at [44, 56] on span "Órdenes de Compra" at bounding box center [38, 57] width 43 height 5
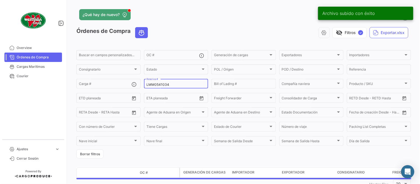
click at [164, 85] on input "LMM0541034" at bounding box center [176, 85] width 59 height 4
paste input "3"
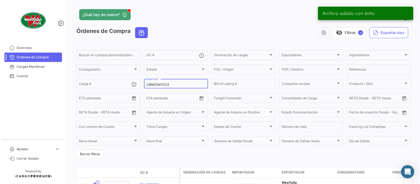
type input "LMM0541033"
click at [181, 21] on app-header "¿Qué hay de nuevo? 0 [PERSON_NAME]" at bounding box center [243, 18] width 335 height 18
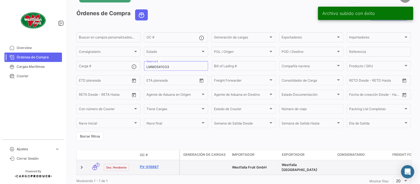
scroll to position [35, 0]
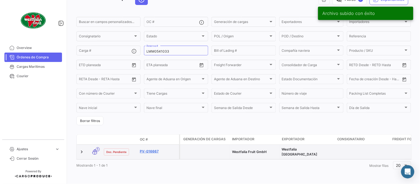
click at [149, 150] on link "PV-016667" at bounding box center [158, 151] width 37 height 5
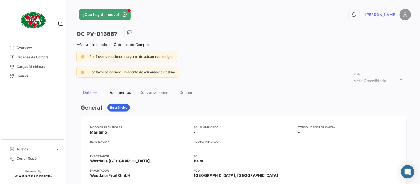
click at [116, 90] on div "Documentos" at bounding box center [119, 92] width 23 height 5
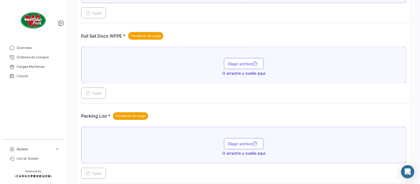
scroll to position [223, 0]
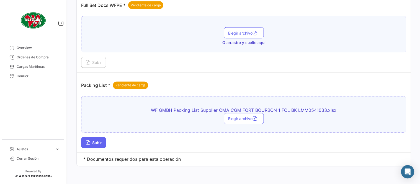
click at [98, 144] on span "Subir" at bounding box center [94, 143] width 16 height 5
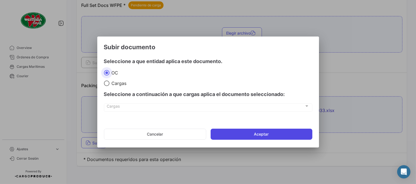
click at [251, 136] on button "Aceptar" at bounding box center [262, 134] width 102 height 11
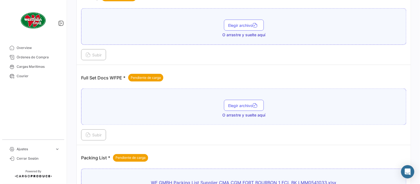
scroll to position [131, 0]
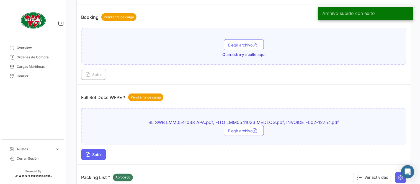
click at [96, 155] on span "Subir" at bounding box center [94, 155] width 16 height 5
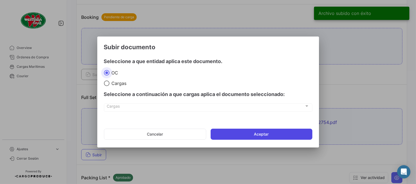
click at [257, 136] on button "Aceptar" at bounding box center [262, 134] width 102 height 11
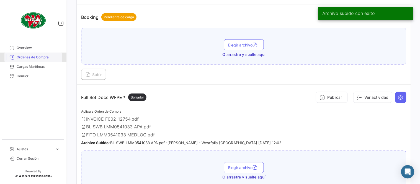
click at [46, 57] on span "Órdenes de Compra" at bounding box center [38, 57] width 43 height 5
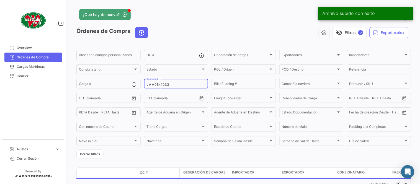
click at [160, 80] on div "LMM0541033 Reserva #" at bounding box center [176, 83] width 59 height 11
click at [164, 83] on div "LMM0541033 Reserva #" at bounding box center [176, 83] width 59 height 11
click at [164, 83] on input "LMM0541033" at bounding box center [176, 85] width 59 height 4
paste input "LMM0541035"
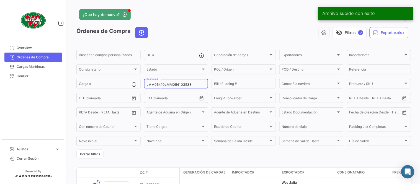
click at [173, 83] on input "LMM05410LMM054103533" at bounding box center [176, 85] width 59 height 4
paste input "35"
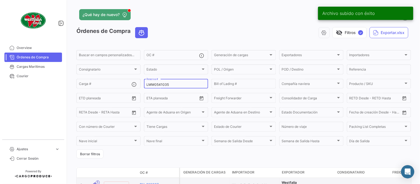
type input "LMM0541035"
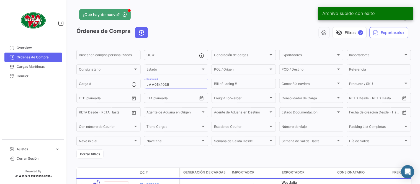
click at [152, 25] on app-header "¿Qué hay de nuevo? 0 [PERSON_NAME]" at bounding box center [243, 18] width 335 height 18
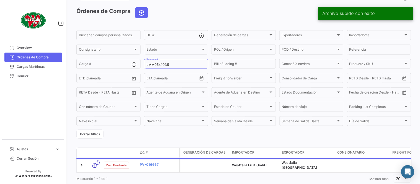
scroll to position [35, 0]
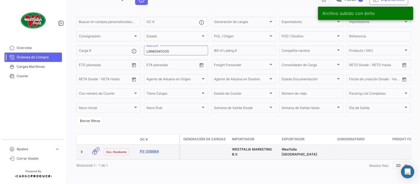
click at [151, 149] on link "PV-016664" at bounding box center [158, 151] width 37 height 5
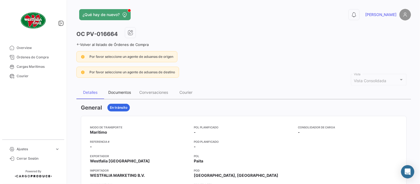
click at [121, 95] on div "Documentos" at bounding box center [119, 92] width 31 height 13
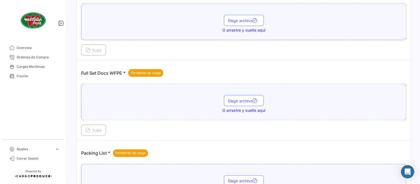
scroll to position [223, 0]
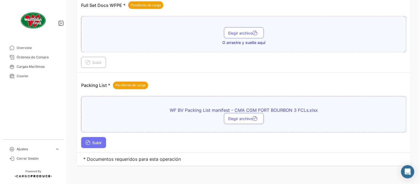
click at [96, 146] on button "Subir" at bounding box center [93, 142] width 25 height 11
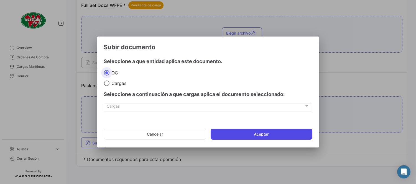
click at [247, 139] on button "Aceptar" at bounding box center [262, 134] width 102 height 11
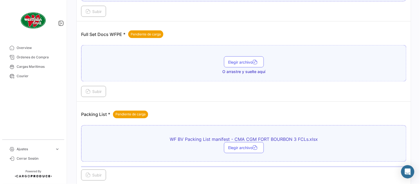
scroll to position [162, 0]
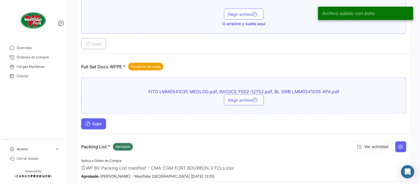
click at [95, 123] on span "Subir" at bounding box center [94, 124] width 16 height 5
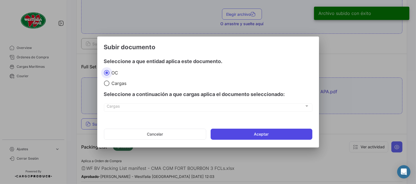
click at [274, 137] on button "Aceptar" at bounding box center [262, 134] width 102 height 11
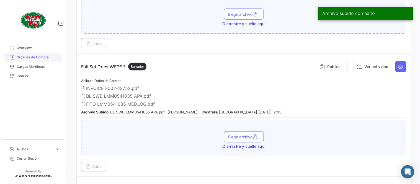
click at [48, 55] on span "Órdenes de Compra" at bounding box center [38, 57] width 43 height 5
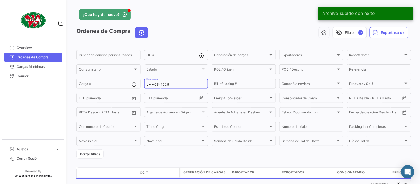
click at [162, 83] on input "LMM0541035" at bounding box center [176, 85] width 59 height 4
paste input "56"
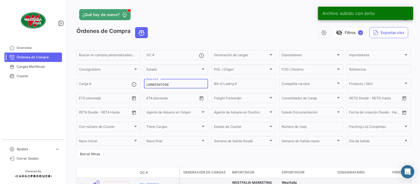
type input "LMM0541056"
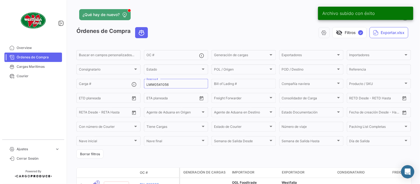
click at [176, 23] on app-header "¿Qué hay de nuevo? 0 [PERSON_NAME]" at bounding box center [243, 18] width 335 height 18
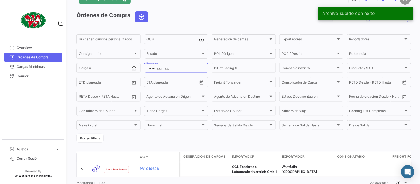
scroll to position [38, 0]
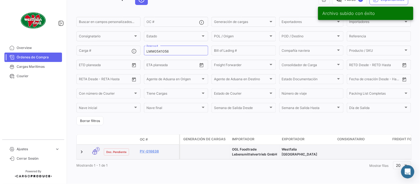
click at [147, 150] on div "PV-016638" at bounding box center [158, 152] width 37 height 6
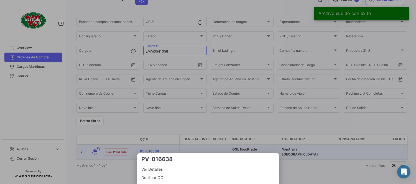
click at [147, 145] on div at bounding box center [208, 92] width 416 height 184
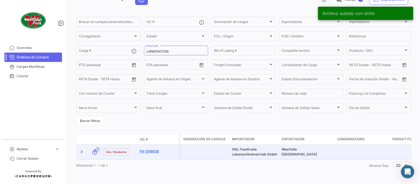
click at [152, 149] on link "PV-016638" at bounding box center [158, 151] width 37 height 5
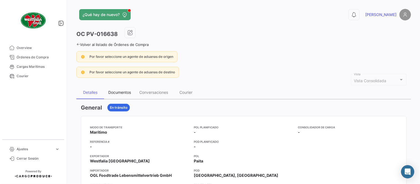
click at [117, 91] on div "Documentos" at bounding box center [119, 92] width 23 height 5
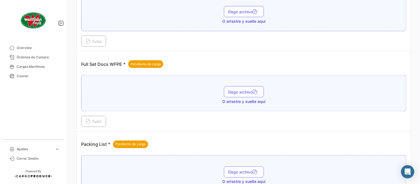
scroll to position [223, 0]
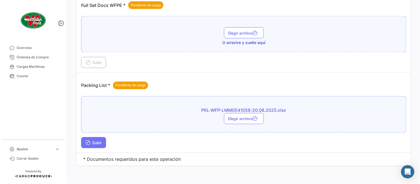
click at [94, 143] on span "Subir" at bounding box center [94, 143] width 16 height 5
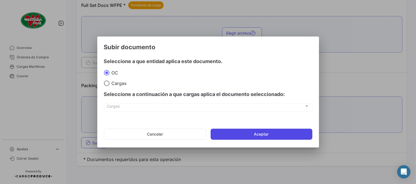
click at [226, 135] on button "Aceptar" at bounding box center [262, 134] width 102 height 11
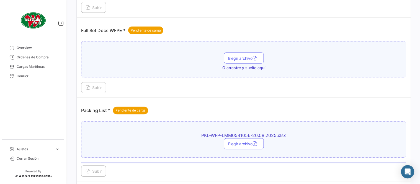
scroll to position [162, 0]
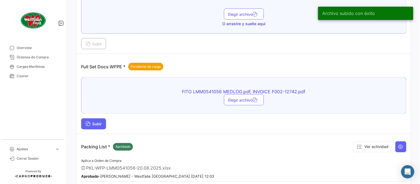
click at [98, 124] on span "Subir" at bounding box center [94, 124] width 16 height 5
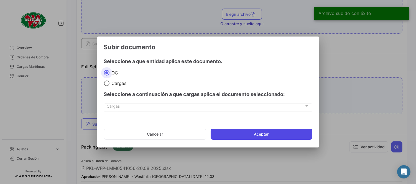
click at [254, 132] on button "Aceptar" at bounding box center [262, 134] width 102 height 11
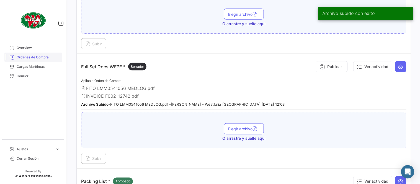
click at [31, 56] on span "Órdenes de Compra" at bounding box center [38, 57] width 43 height 5
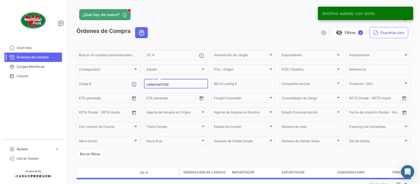
click at [170, 86] on input "LMM0541056" at bounding box center [176, 85] width 59 height 4
paste input "3"
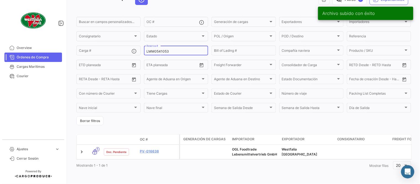
scroll to position [38, 0]
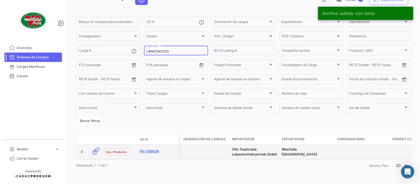
type input "LMM0541053"
click at [157, 149] on link "PV-016639" at bounding box center [158, 151] width 37 height 5
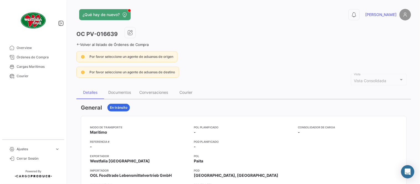
click at [119, 93] on div "Documentos" at bounding box center [119, 92] width 23 height 5
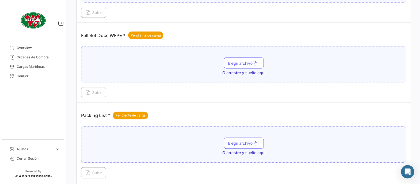
scroll to position [223, 0]
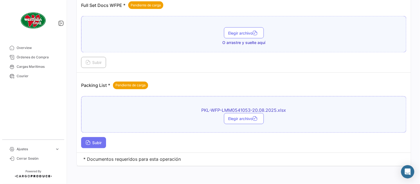
click at [98, 142] on span "Subir" at bounding box center [94, 143] width 16 height 5
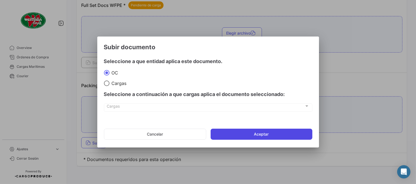
click at [258, 130] on button "Aceptar" at bounding box center [262, 134] width 102 height 11
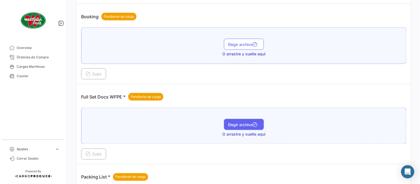
scroll to position [131, 0]
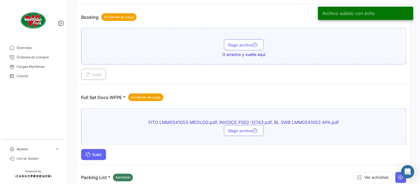
click at [99, 150] on button "Subir" at bounding box center [93, 154] width 25 height 11
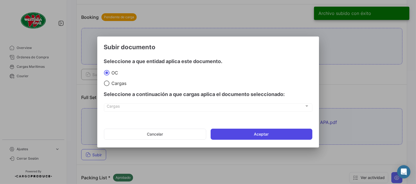
click at [250, 132] on button "Aceptar" at bounding box center [262, 134] width 102 height 11
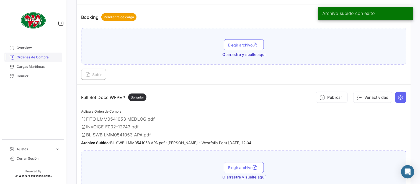
click at [45, 55] on span "Órdenes de Compra" at bounding box center [38, 57] width 43 height 5
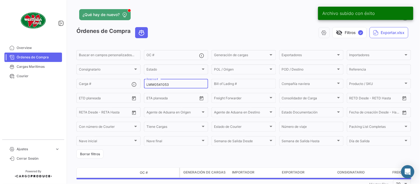
click at [165, 85] on input "LMM0541053" at bounding box center [176, 85] width 59 height 4
paste input "1"
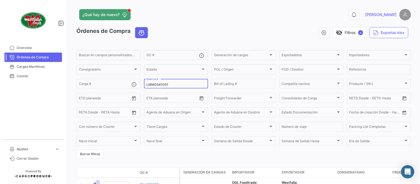
type input "LMM0541051"
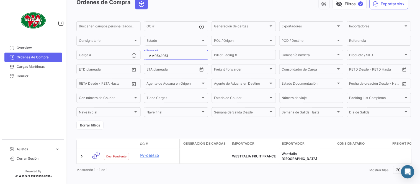
scroll to position [35, 0]
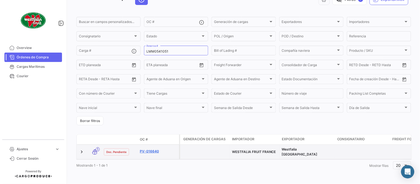
click at [155, 149] on link "PV-016640" at bounding box center [158, 151] width 37 height 5
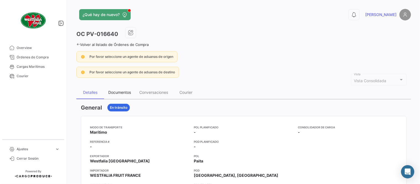
click at [124, 94] on div "Documentos" at bounding box center [119, 92] width 23 height 5
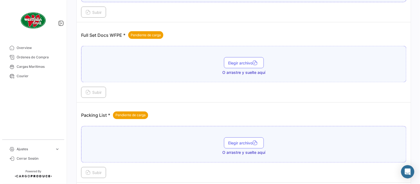
scroll to position [223, 0]
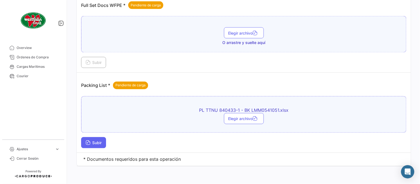
click at [95, 144] on span "Subir" at bounding box center [94, 143] width 16 height 5
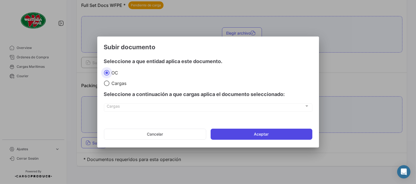
click at [236, 139] on button "Aceptar" at bounding box center [262, 134] width 102 height 11
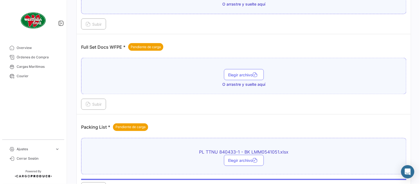
scroll to position [131, 0]
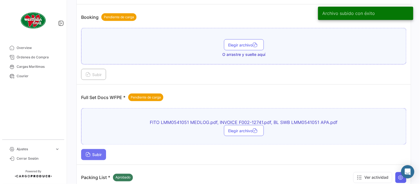
click at [100, 158] on button "Subir" at bounding box center [93, 154] width 25 height 11
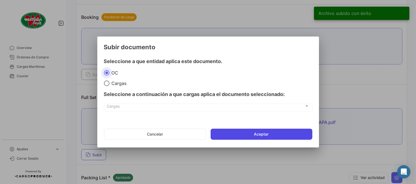
click at [229, 132] on button "Aceptar" at bounding box center [262, 134] width 102 height 11
